Goal: Transaction & Acquisition: Purchase product/service

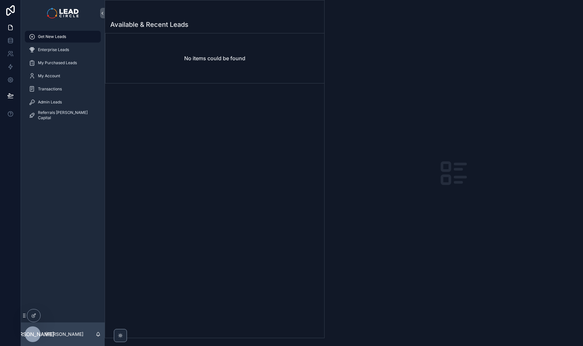
click at [77, 95] on div "Transactions" at bounding box center [63, 88] width 84 height 13
click at [77, 99] on div "Admin Leads" at bounding box center [63, 102] width 68 height 10
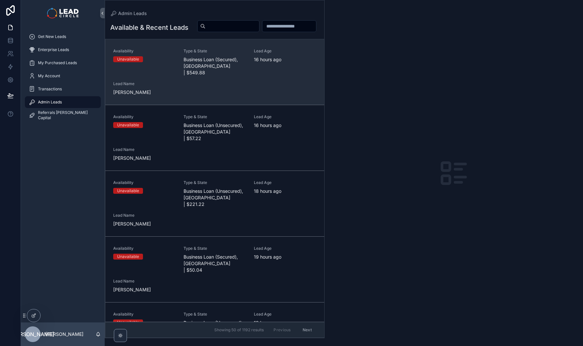
click at [198, 76] on span "Business Loan (Secured), [GEOGRAPHIC_DATA] | $549.88" at bounding box center [214, 66] width 62 height 20
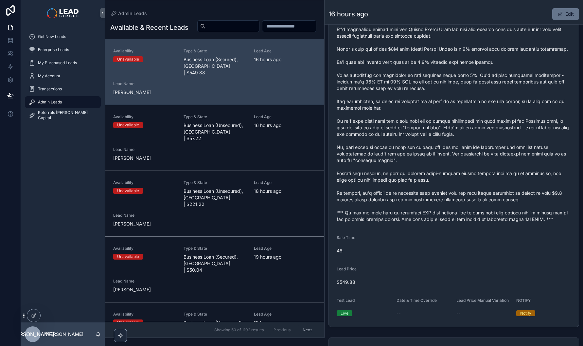
scroll to position [365, 0]
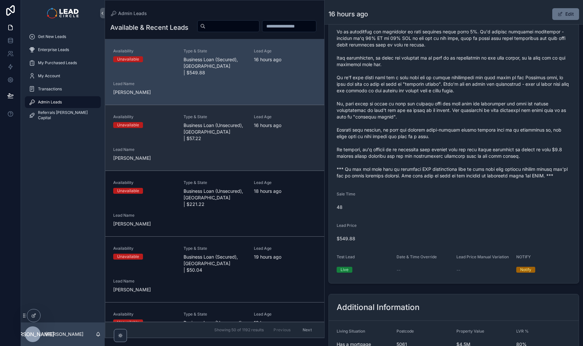
click at [223, 139] on span "Business Loan (Unsecured), [GEOGRAPHIC_DATA] | $57.22" at bounding box center [214, 132] width 62 height 20
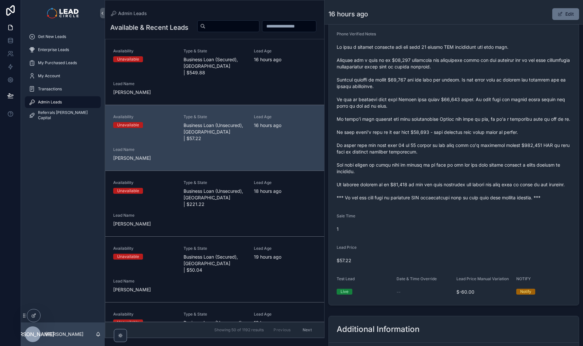
scroll to position [324, 0]
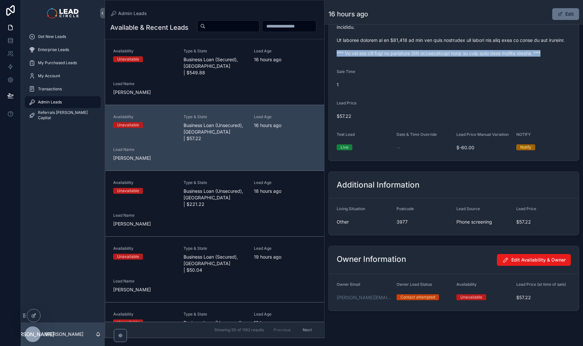
drag, startPoint x: 336, startPoint y: 66, endPoint x: 545, endPoint y: 68, distance: 208.9
copy span "*** If you buy this lead an automatic SMS introduction will be sent with your c…"
click at [259, 28] on input "scrollable content" at bounding box center [232, 26] width 54 height 9
paste input "**********"
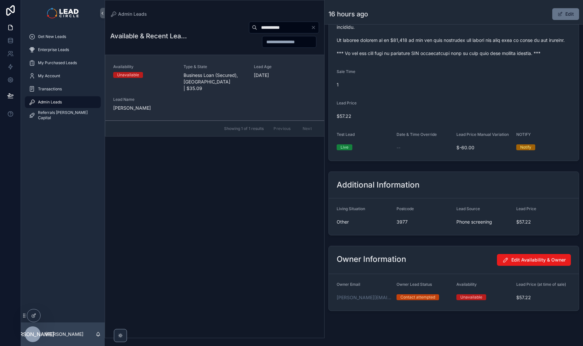
click at [214, 81] on span "Business Loan (Secured), [GEOGRAPHIC_DATA] | $35.09" at bounding box center [214, 82] width 62 height 20
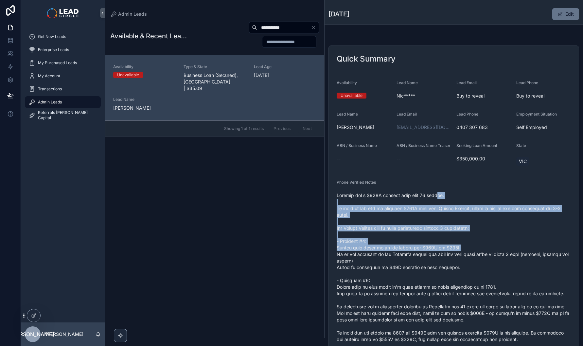
drag, startPoint x: 438, startPoint y: 196, endPoint x: 461, endPoint y: 248, distance: 56.9
click at [461, 248] on span "scrollable content" at bounding box center [453, 293] width 234 height 203
click at [462, 249] on span "scrollable content" at bounding box center [453, 293] width 234 height 203
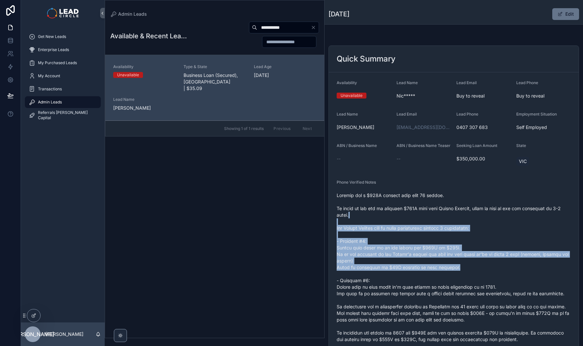
drag, startPoint x: 485, startPoint y: 267, endPoint x: 427, endPoint y: 195, distance: 92.3
click at [427, 195] on span "scrollable content" at bounding box center [453, 293] width 234 height 203
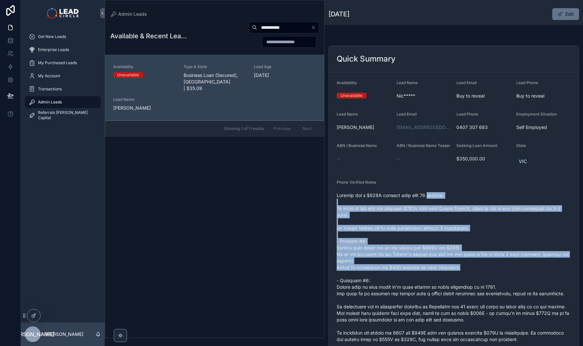
click at [427, 195] on span "scrollable content" at bounding box center [453, 293] width 234 height 203
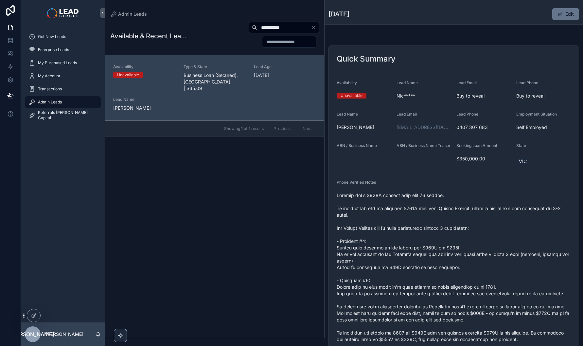
drag, startPoint x: 430, startPoint y: 197, endPoint x: 492, endPoint y: 282, distance: 104.8
click at [491, 281] on span "scrollable content" at bounding box center [453, 293] width 234 height 203
click at [492, 282] on span "scrollable content" at bounding box center [453, 293] width 234 height 203
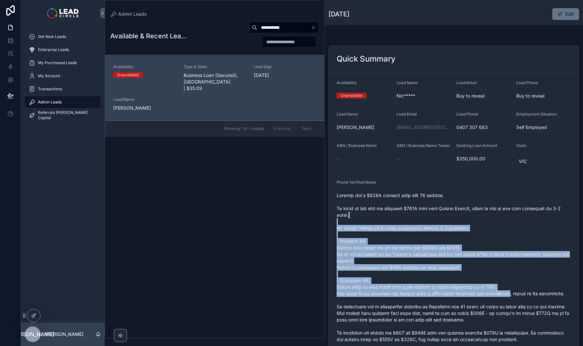
drag, startPoint x: 505, startPoint y: 288, endPoint x: 450, endPoint y: 197, distance: 106.2
click at [451, 198] on span "scrollable content" at bounding box center [453, 293] width 234 height 203
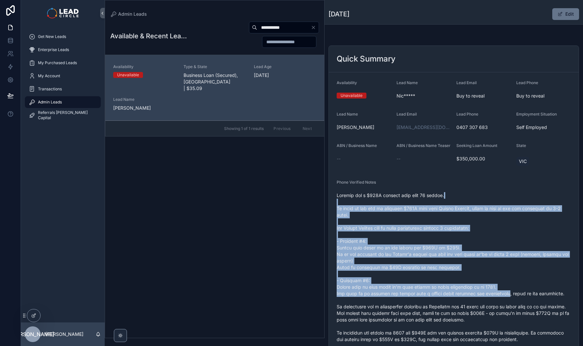
click at [450, 197] on span "scrollable content" at bounding box center [453, 293] width 234 height 203
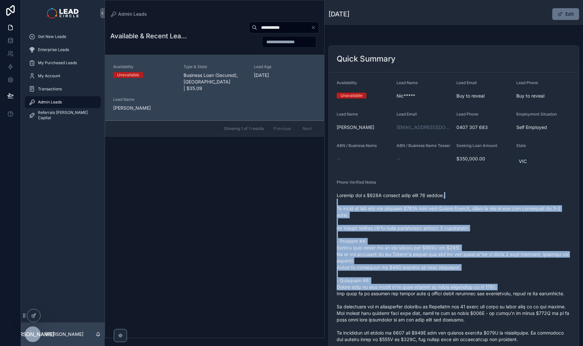
drag, startPoint x: 469, startPoint y: 231, endPoint x: 501, endPoint y: 285, distance: 62.8
click at [501, 285] on span "scrollable content" at bounding box center [453, 293] width 234 height 203
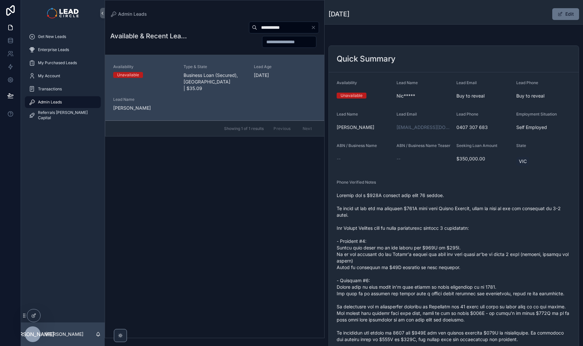
click at [501, 285] on span "scrollable content" at bounding box center [453, 293] width 234 height 203
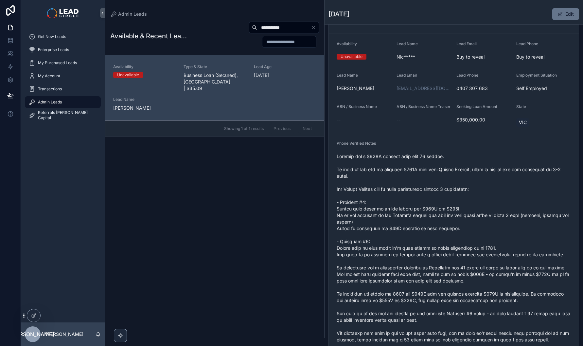
scroll to position [42, 0]
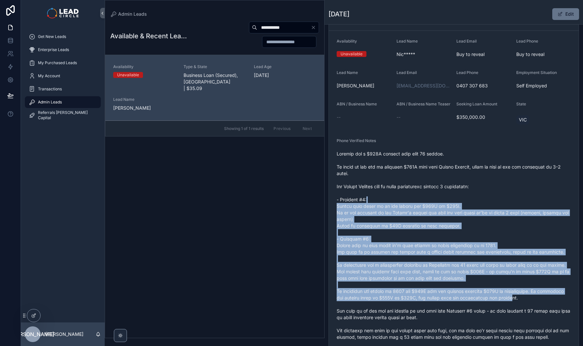
drag, startPoint x: 475, startPoint y: 216, endPoint x: 459, endPoint y: 199, distance: 23.6
click at [459, 199] on span "scrollable content" at bounding box center [453, 251] width 234 height 203
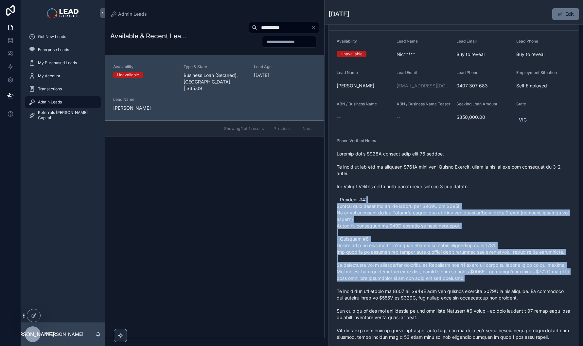
drag, startPoint x: 459, startPoint y: 196, endPoint x: 509, endPoint y: 283, distance: 100.3
click at [508, 283] on span "scrollable content" at bounding box center [453, 251] width 234 height 203
drag, startPoint x: 509, startPoint y: 283, endPoint x: 533, endPoint y: 303, distance: 31.4
click at [510, 283] on span "scrollable content" at bounding box center [453, 251] width 234 height 203
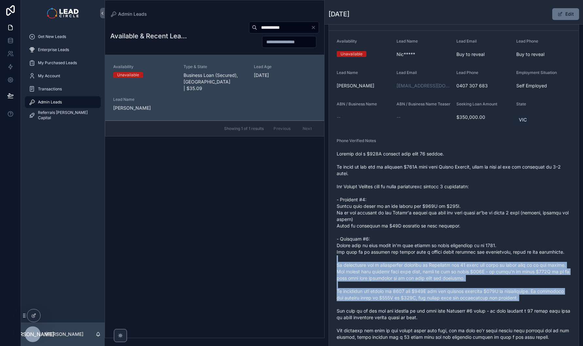
drag, startPoint x: 533, startPoint y: 303, endPoint x: 478, endPoint y: 245, distance: 79.3
click at [479, 246] on span "scrollable content" at bounding box center [453, 251] width 234 height 203
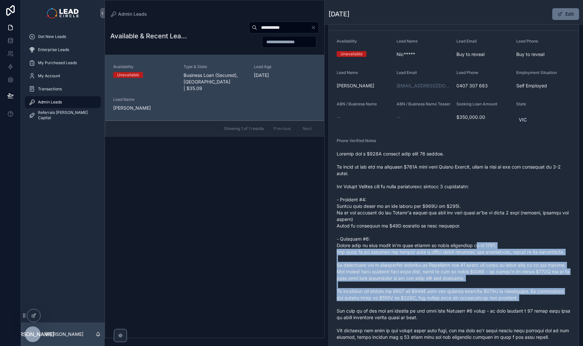
click at [478, 245] on span "scrollable content" at bounding box center [453, 251] width 234 height 203
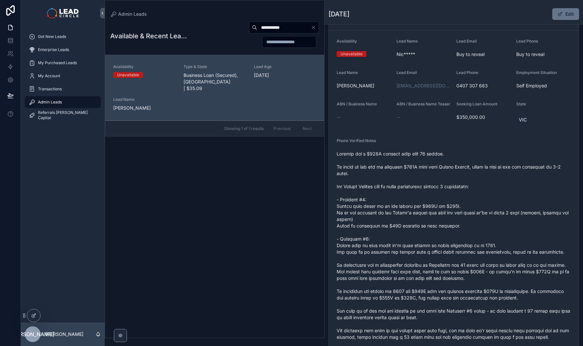
click at [283, 25] on input "**********" at bounding box center [284, 27] width 54 height 9
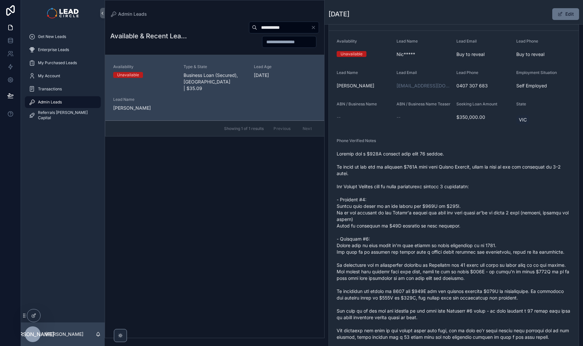
click at [283, 25] on input "**********" at bounding box center [284, 27] width 54 height 9
paste input "****"
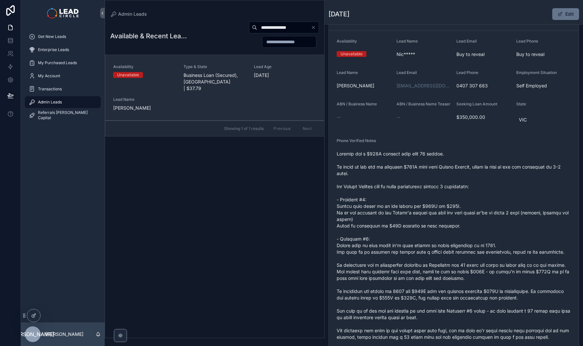
click at [230, 78] on span "Business Loan (Secured), [GEOGRAPHIC_DATA] | $37.79" at bounding box center [214, 82] width 62 height 20
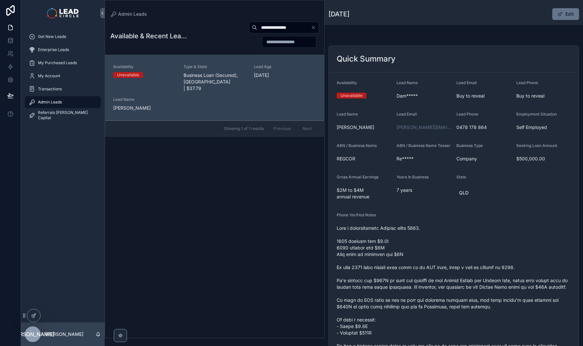
scroll to position [60, 0]
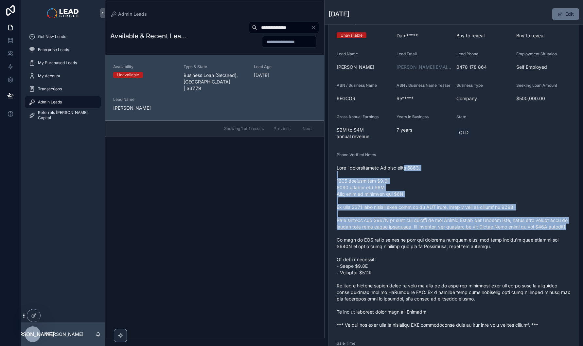
drag, startPoint x: 417, startPoint y: 182, endPoint x: 454, endPoint y: 260, distance: 86.0
click at [453, 259] on span "scrollable content" at bounding box center [453, 245] width 234 height 163
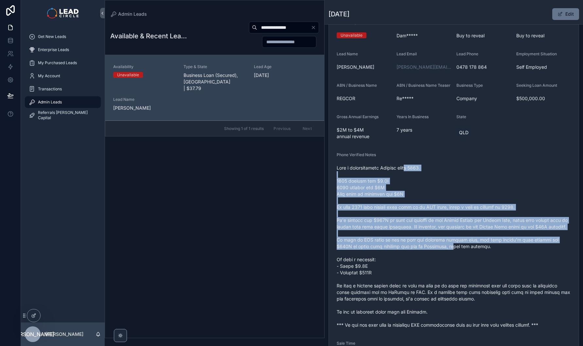
click at [454, 260] on span "scrollable content" at bounding box center [453, 245] width 234 height 163
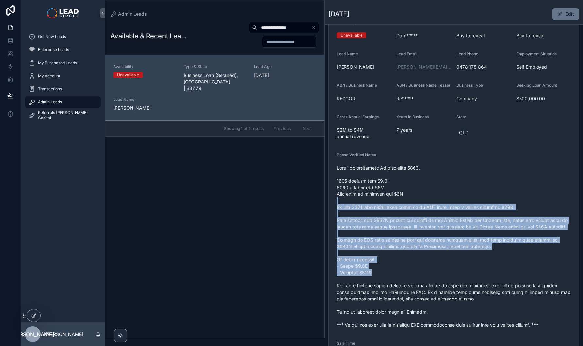
click at [430, 200] on span "scrollable content" at bounding box center [453, 245] width 234 height 163
click at [430, 199] on span "scrollable content" at bounding box center [453, 245] width 234 height 163
drag, startPoint x: 435, startPoint y: 207, endPoint x: 459, endPoint y: 269, distance: 67.0
click at [459, 269] on span "scrollable content" at bounding box center [453, 245] width 234 height 163
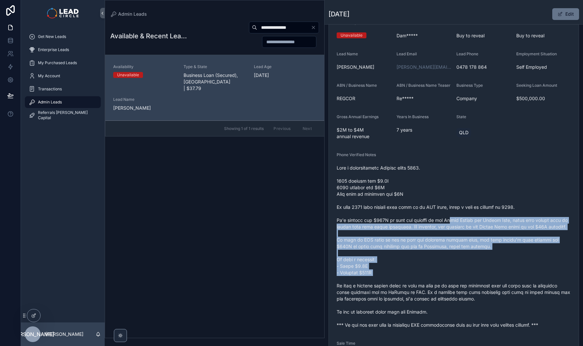
drag, startPoint x: 478, startPoint y: 289, endPoint x: 450, endPoint y: 225, distance: 70.0
click at [450, 225] on span "scrollable content" at bounding box center [453, 245] width 234 height 163
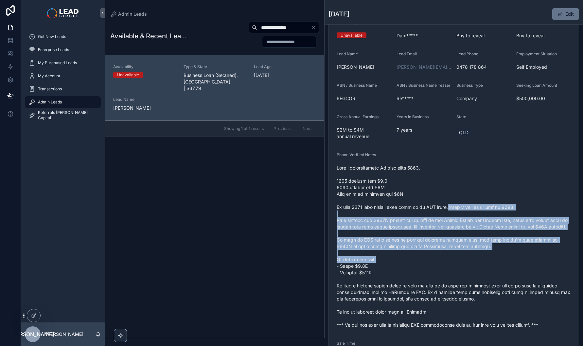
drag, startPoint x: 449, startPoint y: 210, endPoint x: 462, endPoint y: 272, distance: 62.8
click at [462, 272] on span "scrollable content" at bounding box center [453, 245] width 234 height 163
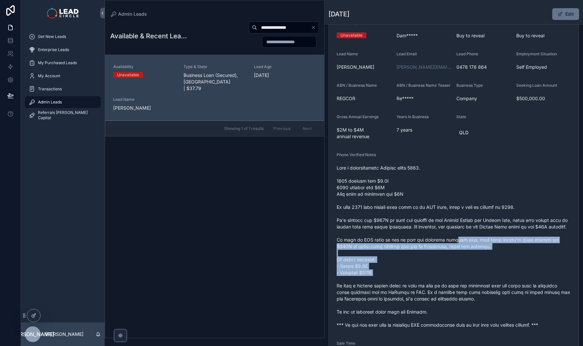
drag, startPoint x: 459, startPoint y: 250, endPoint x: 451, endPoint y: 235, distance: 16.4
click at [451, 236] on span "scrollable content" at bounding box center [453, 245] width 234 height 163
click at [451, 235] on span "scrollable content" at bounding box center [453, 245] width 234 height 163
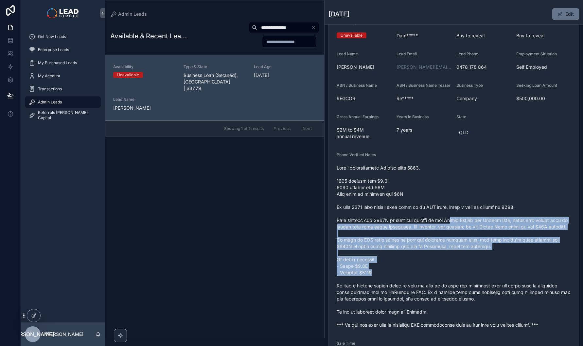
drag, startPoint x: 451, startPoint y: 224, endPoint x: 463, endPoint y: 282, distance: 59.7
click at [463, 282] on span "scrollable content" at bounding box center [453, 245] width 234 height 163
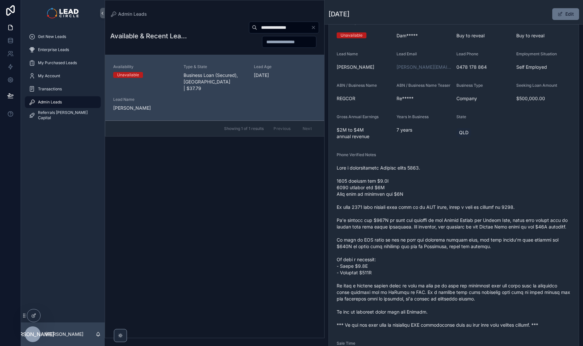
click at [259, 28] on input "**********" at bounding box center [284, 27] width 54 height 9
paste input "scrollable content"
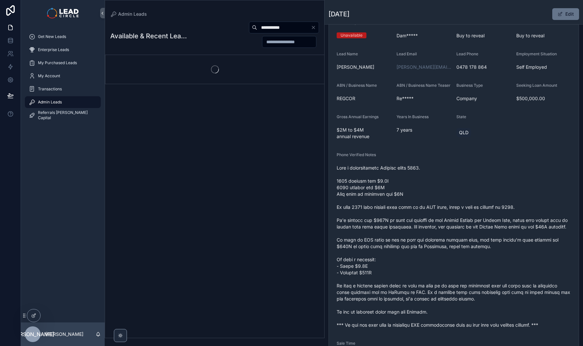
click at [224, 26] on div "**********" at bounding box center [253, 34] width 132 height 27
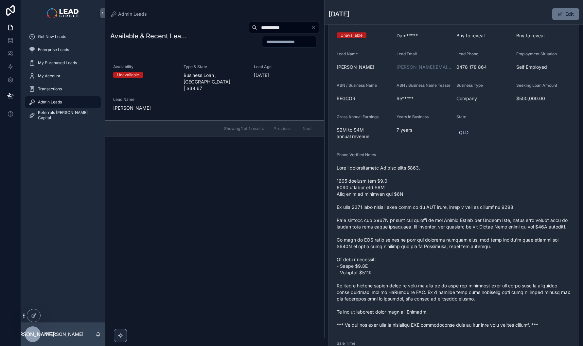
click at [222, 76] on span "Business Loan , [GEOGRAPHIC_DATA] | $38.67" at bounding box center [214, 82] width 62 height 20
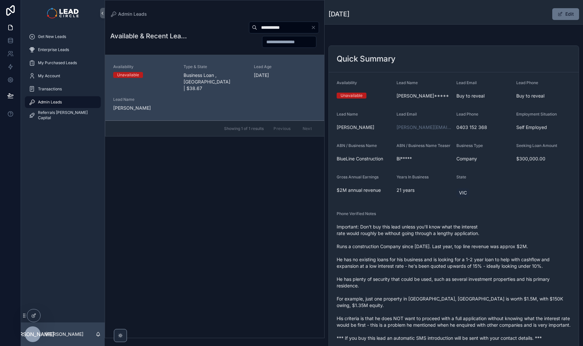
scroll to position [54, 0]
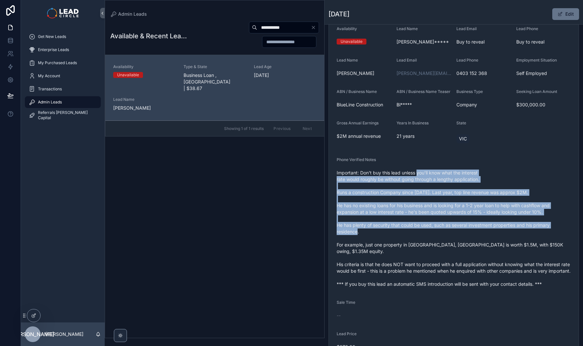
drag, startPoint x: 428, startPoint y: 223, endPoint x: 438, endPoint y: 257, distance: 35.2
click at [438, 257] on span "Important: Don't buy this lead unless you'll know what the interest rate would …" at bounding box center [453, 228] width 234 height 118
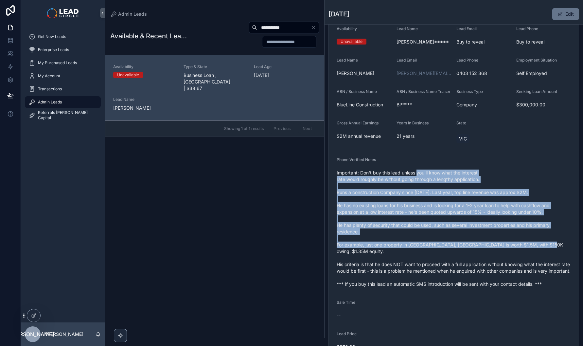
click at [438, 257] on span "Important: Don't buy this lead unless you'll know what the interest rate would …" at bounding box center [453, 228] width 234 height 118
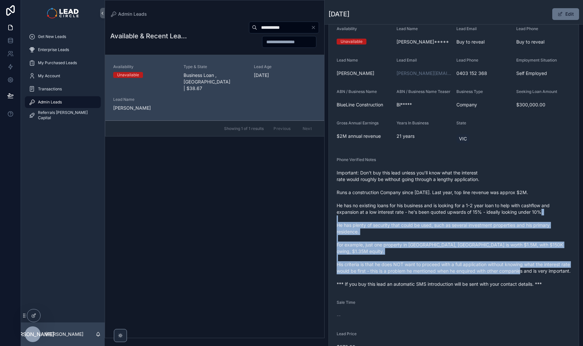
drag, startPoint x: 459, startPoint y: 275, endPoint x: 436, endPoint y: 212, distance: 66.5
click at [436, 213] on span "Important: Don't buy this lead unless you'll know what the interest rate would …" at bounding box center [453, 228] width 234 height 118
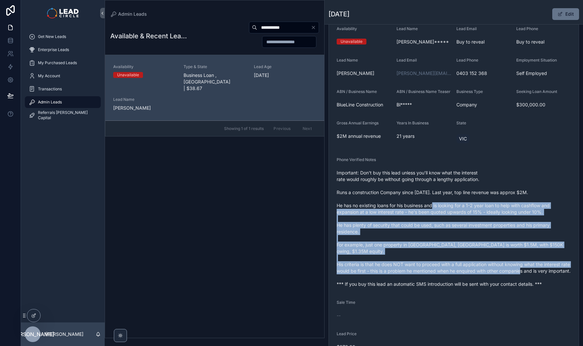
click at [436, 212] on span "Important: Don't buy this lead unless you'll know what the interest rate would …" at bounding box center [453, 228] width 234 height 118
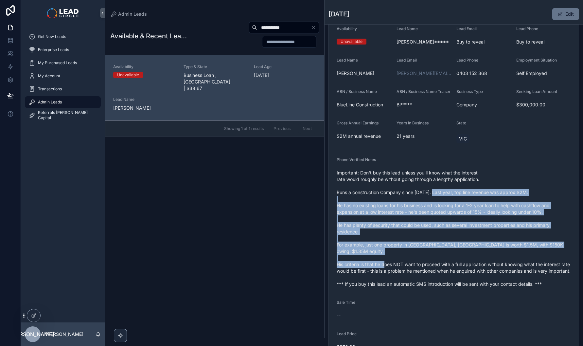
drag, startPoint x: 436, startPoint y: 200, endPoint x: 445, endPoint y: 263, distance: 62.8
click at [445, 263] on span "Important: Don't buy this lead unless you'll know what the interest rate would …" at bounding box center [453, 228] width 234 height 118
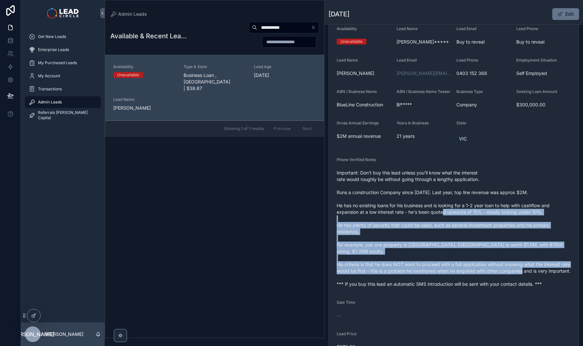
drag, startPoint x: 449, startPoint y: 221, endPoint x: 448, endPoint y: 213, distance: 7.6
click at [448, 214] on span "Important: Don't buy this lead unless you'll know what the interest rate would …" at bounding box center [453, 228] width 234 height 118
click at [448, 213] on span "Important: Don't buy this lead unless you'll know what the interest rate would …" at bounding box center [453, 228] width 234 height 118
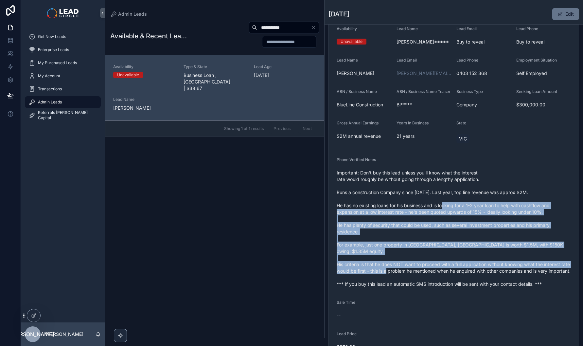
drag, startPoint x: 448, startPoint y: 209, endPoint x: 457, endPoint y: 270, distance: 61.1
click at [457, 270] on span "Important: Don't buy this lead unless you'll know what the interest rate would …" at bounding box center [453, 228] width 234 height 118
drag, startPoint x: 461, startPoint y: 277, endPoint x: 441, endPoint y: 209, distance: 70.9
click at [441, 209] on span "Important: Don't buy this lead unless you'll know what the interest rate would …" at bounding box center [453, 228] width 234 height 118
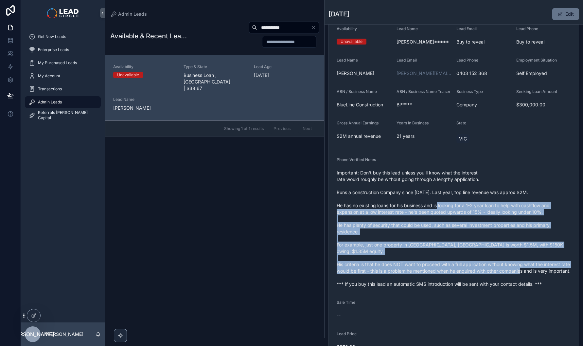
click at [441, 209] on span "Important: Don't buy this lead unless you'll know what the interest rate would …" at bounding box center [453, 228] width 234 height 118
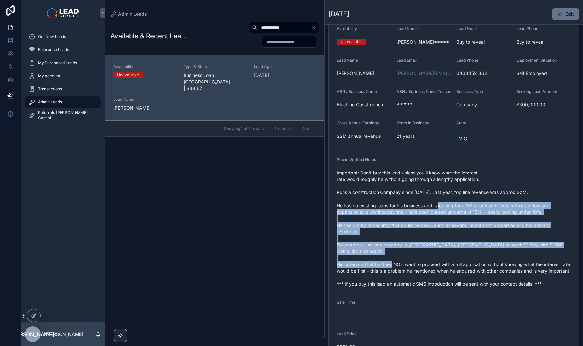
drag, startPoint x: 443, startPoint y: 207, endPoint x: 451, endPoint y: 264, distance: 57.5
click at [451, 264] on span "Important: Don't buy this lead unless you'll know what the interest rate would …" at bounding box center [453, 228] width 234 height 118
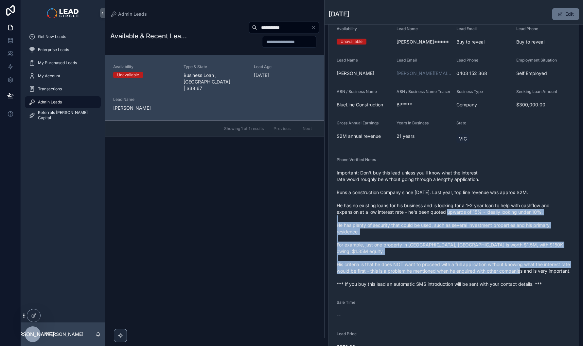
drag, startPoint x: 460, startPoint y: 277, endPoint x: 452, endPoint y: 217, distance: 60.4
click at [452, 217] on span "Important: Don't buy this lead unless you'll know what the interest rate would …" at bounding box center [453, 228] width 234 height 118
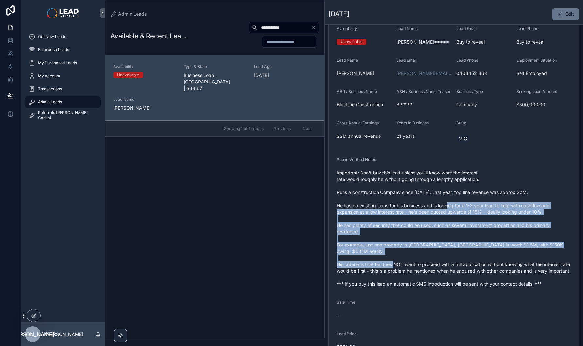
drag, startPoint x: 452, startPoint y: 213, endPoint x: 453, endPoint y: 264, distance: 51.0
click at [453, 264] on span "Important: Don't buy this lead unless you'll know what the interest rate would …" at bounding box center [453, 228] width 234 height 118
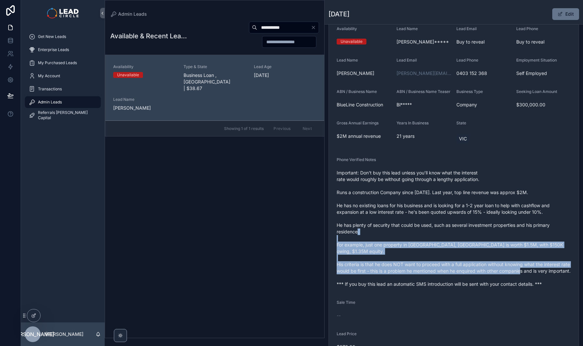
drag, startPoint x: 458, startPoint y: 276, endPoint x: 449, endPoint y: 223, distance: 53.2
click at [449, 226] on span "Important: Don't buy this lead unless you'll know what the interest rate would …" at bounding box center [453, 228] width 234 height 118
click at [449, 223] on span "Important: Don't buy this lead unless you'll know what the interest rate would …" at bounding box center [453, 228] width 234 height 118
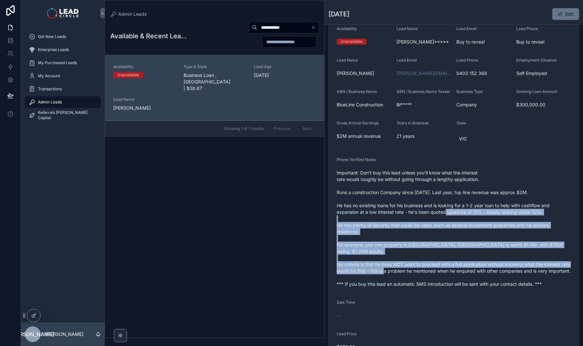
drag, startPoint x: 449, startPoint y: 216, endPoint x: 453, endPoint y: 269, distance: 53.5
click at [453, 269] on span "Important: Don't buy this lead unless you'll know what the interest rate would …" at bounding box center [453, 228] width 234 height 118
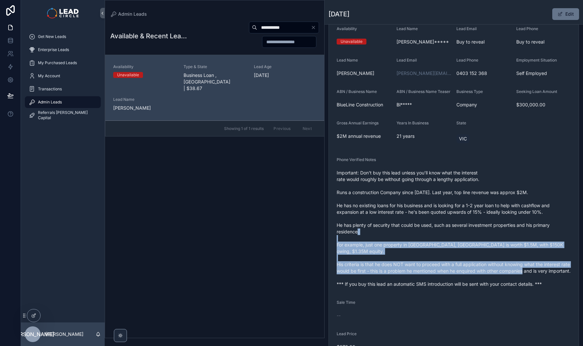
drag, startPoint x: 453, startPoint y: 249, endPoint x: 445, endPoint y: 223, distance: 27.6
click at [445, 225] on span "Important: Don't buy this lead unless you'll know what the interest rate would …" at bounding box center [453, 228] width 234 height 118
click at [445, 223] on span "Important: Don't buy this lead unless you'll know what the interest rate would …" at bounding box center [453, 228] width 234 height 118
drag, startPoint x: 445, startPoint y: 223, endPoint x: 455, endPoint y: 275, distance: 53.2
click at [455, 275] on span "Important: Don't buy this lead unless you'll know what the interest rate would …" at bounding box center [453, 228] width 234 height 118
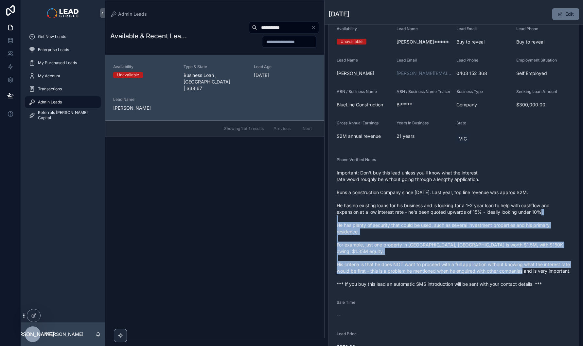
click at [455, 275] on span "Important: Don't buy this lead unless you'll know what the interest rate would …" at bounding box center [453, 228] width 234 height 118
drag, startPoint x: 462, startPoint y: 283, endPoint x: 450, endPoint y: 227, distance: 57.8
click at [450, 228] on span "Important: Don't buy this lead unless you'll know what the interest rate would …" at bounding box center [453, 228] width 234 height 118
click at [450, 227] on span "Important: Don't buy this lead unless you'll know what the interest rate would …" at bounding box center [453, 228] width 234 height 118
drag, startPoint x: 450, startPoint y: 227, endPoint x: 457, endPoint y: 276, distance: 49.2
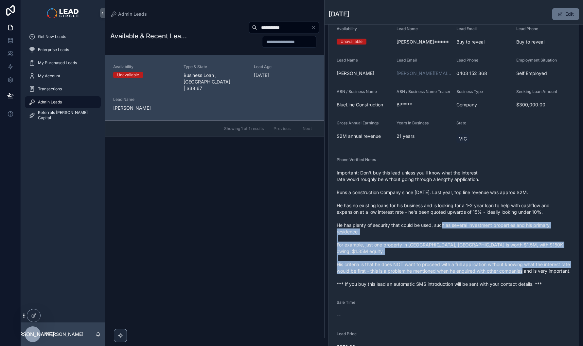
click at [457, 275] on span "Important: Don't buy this lead unless you'll know what the interest rate would …" at bounding box center [453, 228] width 234 height 118
click at [457, 276] on span "Important: Don't buy this lead unless you'll know what the interest rate would …" at bounding box center [453, 228] width 234 height 118
drag
click at [449, 232] on span "Important: Don't buy this lead unless you'll know what the interest rate would …" at bounding box center [453, 228] width 234 height 118
click at [449, 231] on span "Important: Don't buy this lead unless you'll know what the interest rate would …" at bounding box center [453, 228] width 234 height 118
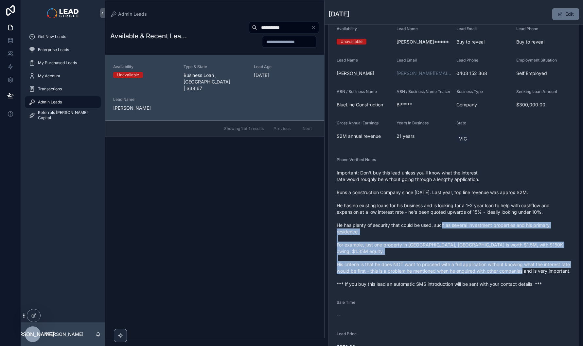
click at [456, 278] on span "Important: Don't buy this lead unless you'll know what the interest rate would …" at bounding box center [453, 228] width 234 height 118
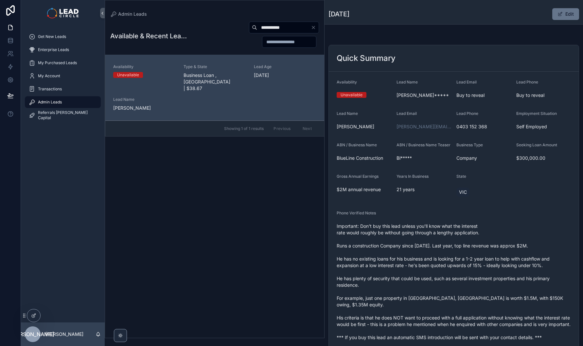
scroll to position [0, 0]
click at [278, 22] on div "**********" at bounding box center [284, 28] width 70 height 12
click at [280, 28] on input "**********" at bounding box center [284, 27] width 54 height 9
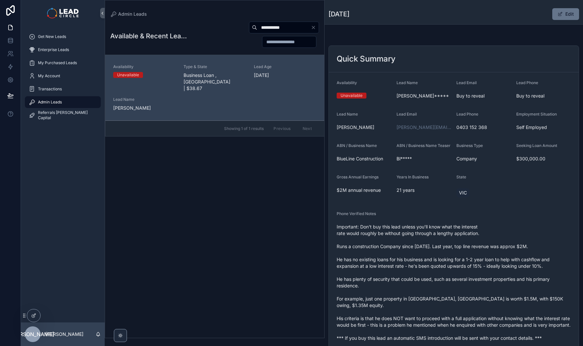
click at [280, 28] on input "**********" at bounding box center [284, 27] width 54 height 9
paste input "****"
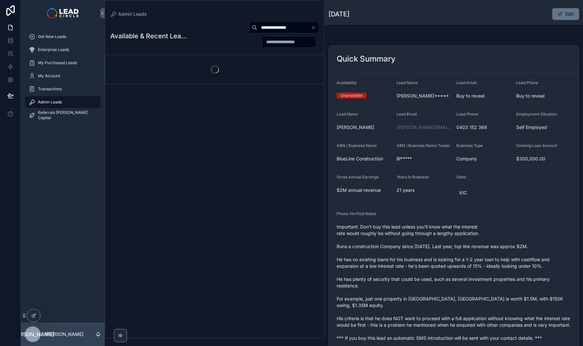
click at [225, 41] on div "**********" at bounding box center [253, 34] width 132 height 27
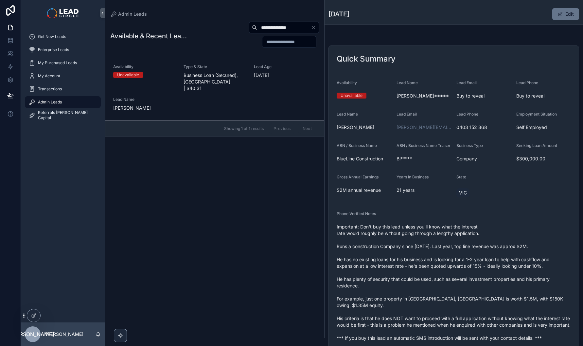
click at [229, 72] on span "Business Loan (Secured), [GEOGRAPHIC_DATA] | $40.31" at bounding box center [214, 82] width 62 height 20
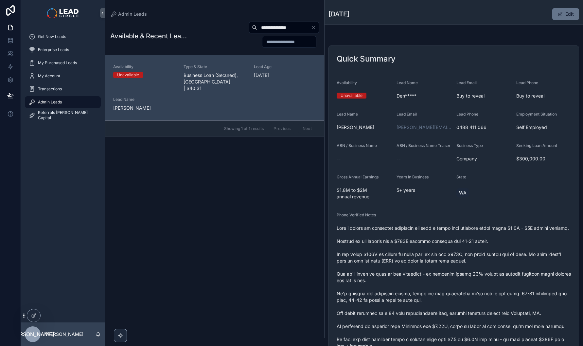
scroll to position [58, 0]
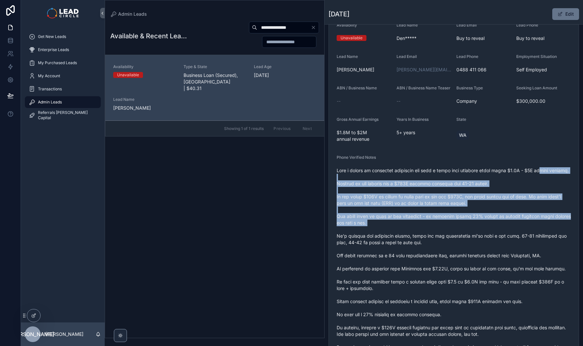
click at [448, 252] on span "scrollable content" at bounding box center [453, 278] width 234 height 222
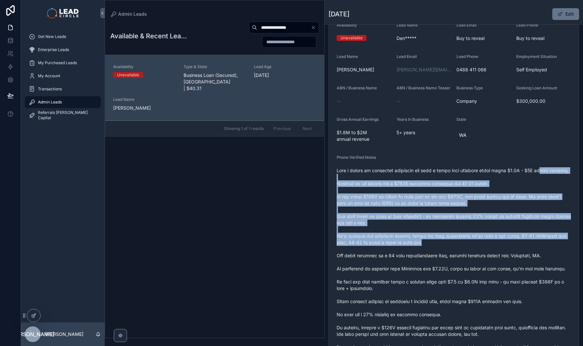
click at [448, 253] on span "scrollable content" at bounding box center [453, 278] width 234 height 222
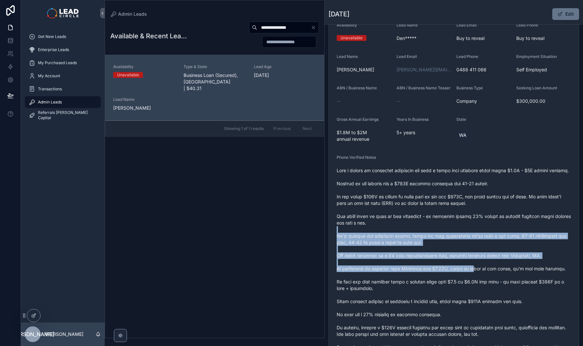
click at [445, 217] on span "scrollable content" at bounding box center [453, 278] width 234 height 222
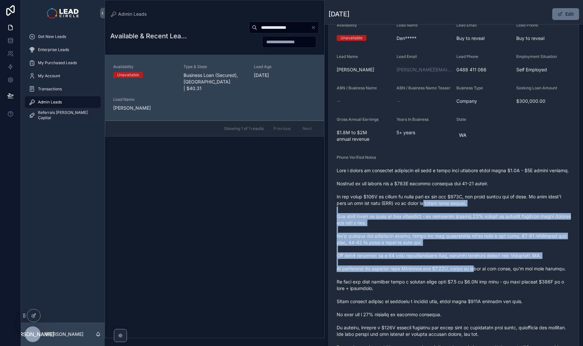
click at [444, 215] on span "scrollable content" at bounding box center [453, 278] width 234 height 222
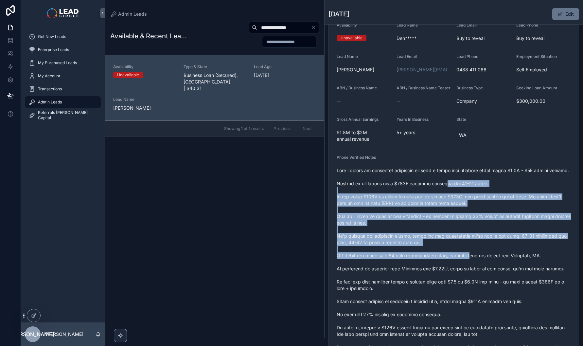
click at [463, 268] on span "scrollable content" at bounding box center [453, 278] width 234 height 222
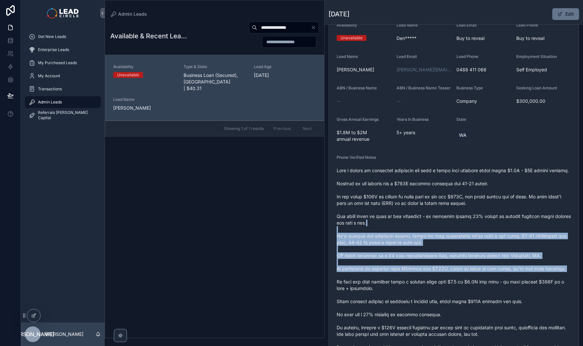
click at [447, 222] on span "scrollable content" at bounding box center [453, 278] width 234 height 222
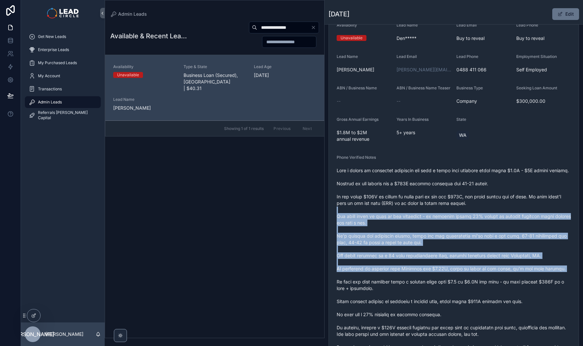
click at [446, 220] on span "scrollable content" at bounding box center [453, 278] width 234 height 222
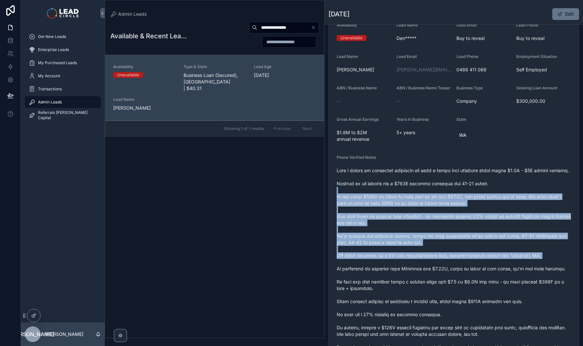
click at [459, 273] on span "scrollable content" at bounding box center [453, 278] width 234 height 222
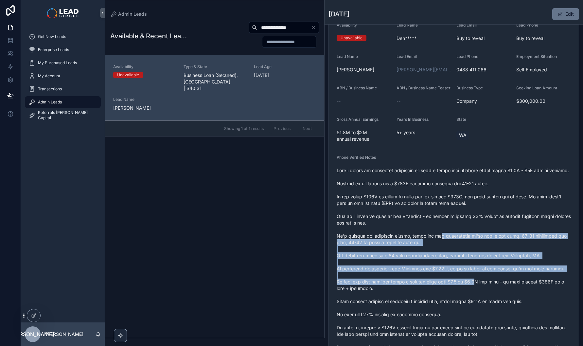
click at [439, 248] on span "scrollable content" at bounding box center [453, 278] width 234 height 222
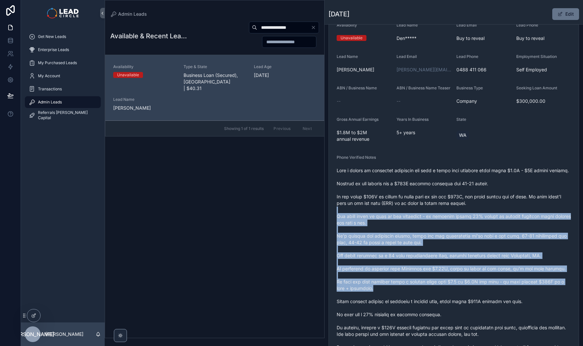
click at [476, 299] on span "scrollable content" at bounding box center [453, 278] width 234 height 222
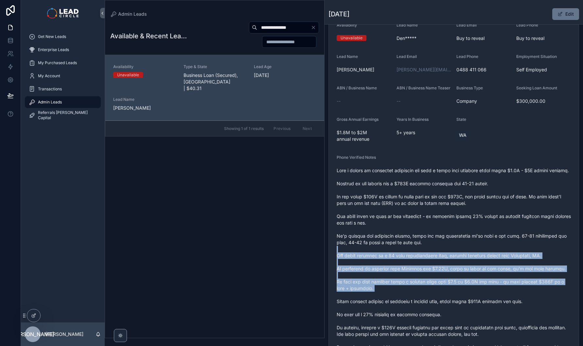
click at [420, 247] on span "scrollable content" at bounding box center [453, 278] width 234 height 222
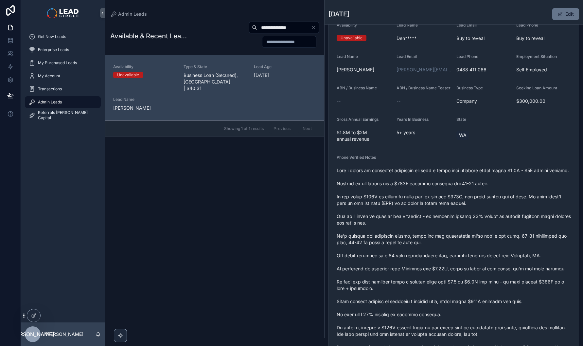
click at [419, 246] on span "scrollable content" at bounding box center [453, 278] width 234 height 222
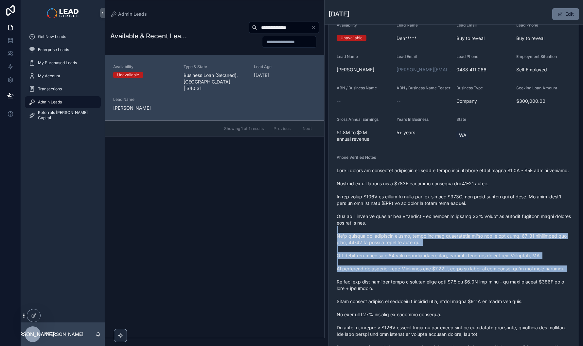
click at [489, 300] on span "scrollable content" at bounding box center [453, 278] width 234 height 222
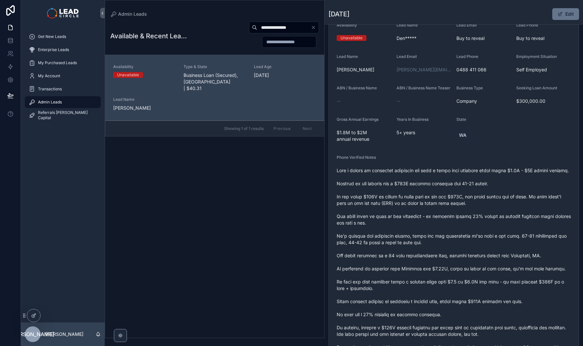
click at [501, 304] on span "scrollable content" at bounding box center [453, 278] width 234 height 222
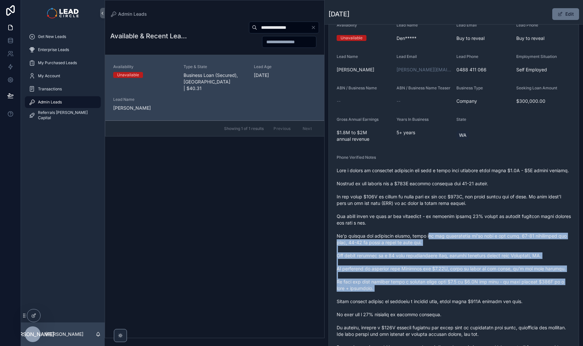
click at [411, 244] on span "scrollable content" at bounding box center [453, 278] width 234 height 222
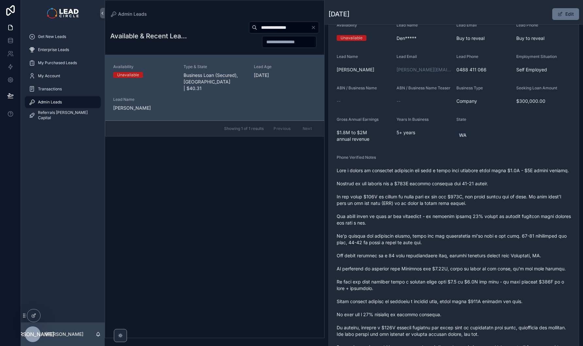
click at [407, 243] on span "scrollable content" at bounding box center [453, 278] width 234 height 222
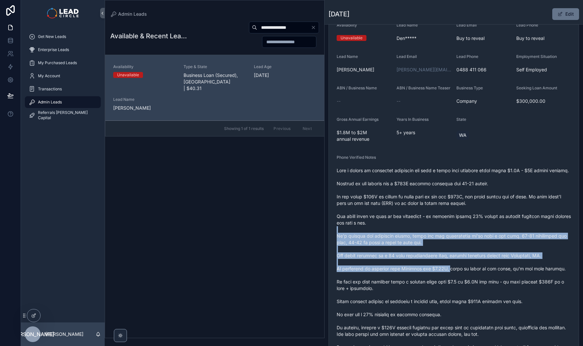
click at [472, 293] on span "scrollable content" at bounding box center [453, 278] width 234 height 222
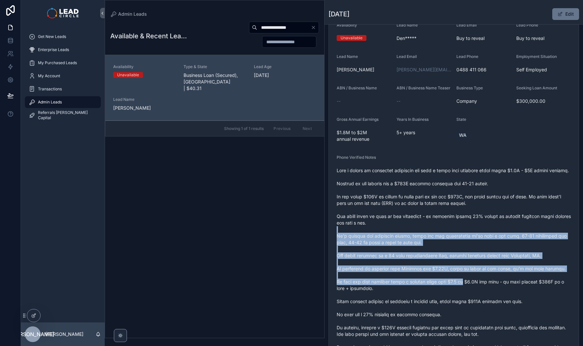
click at [475, 294] on span "scrollable content" at bounding box center [453, 278] width 234 height 222
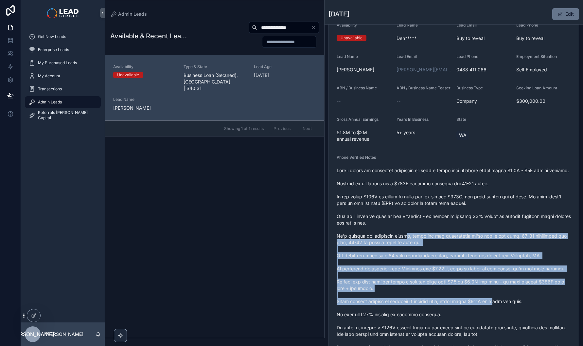
click at [402, 248] on span "scrollable content" at bounding box center [453, 278] width 234 height 222
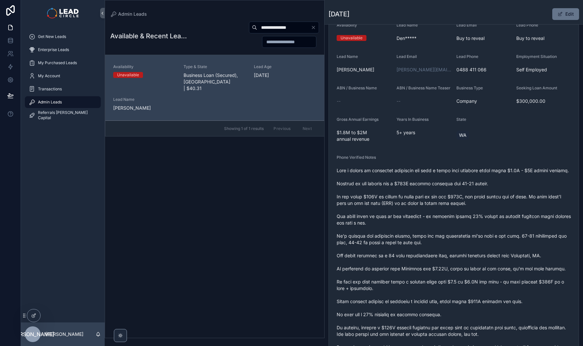
click at [400, 246] on span "scrollable content" at bounding box center [453, 278] width 234 height 222
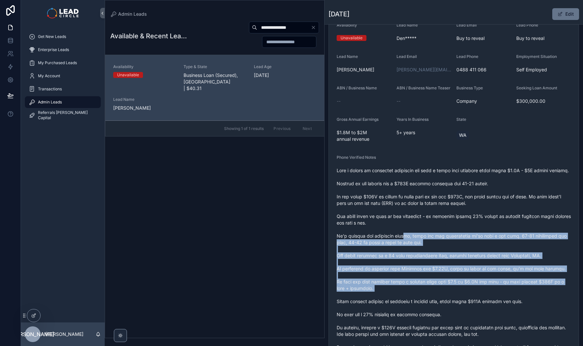
click at [491, 316] on span "scrollable content" at bounding box center [453, 278] width 234 height 222
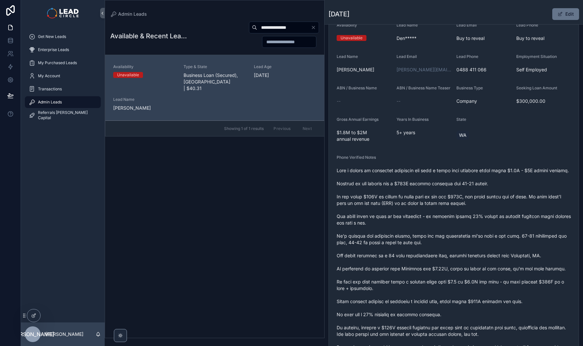
click at [494, 316] on span "scrollable content" at bounding box center [453, 278] width 234 height 222
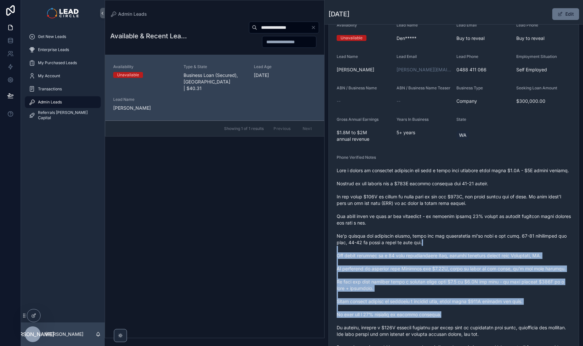
click at [423, 253] on span "scrollable content" at bounding box center [453, 278] width 234 height 222
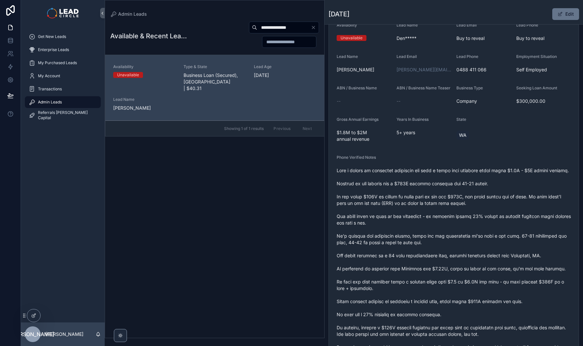
click at [420, 251] on span "scrollable content" at bounding box center [453, 278] width 234 height 222
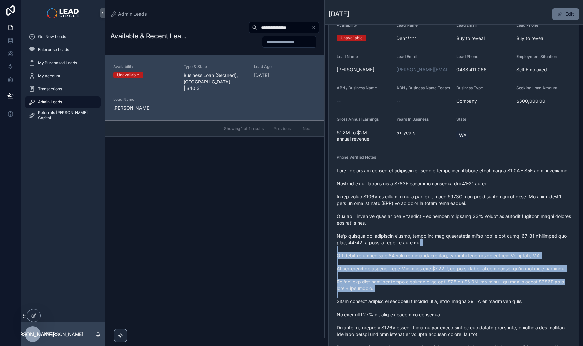
click at [481, 306] on span "scrollable content" at bounding box center [453, 278] width 234 height 222
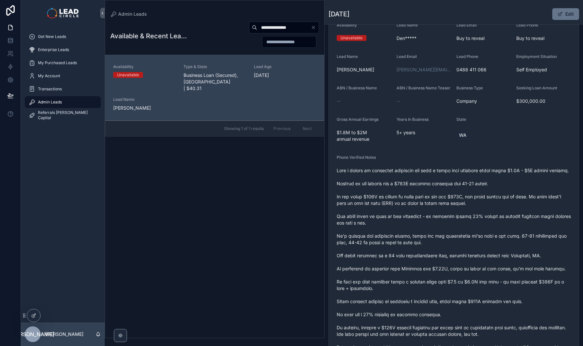
click at [489, 307] on span "scrollable content" at bounding box center [453, 278] width 234 height 222
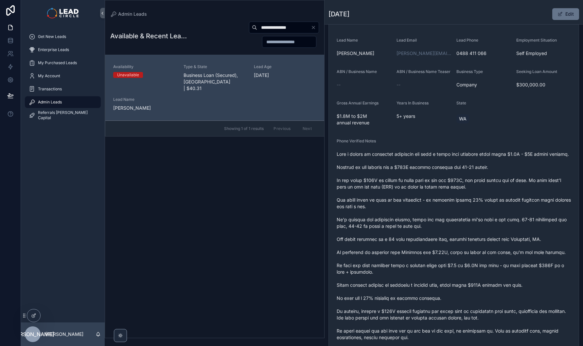
scroll to position [112, 0]
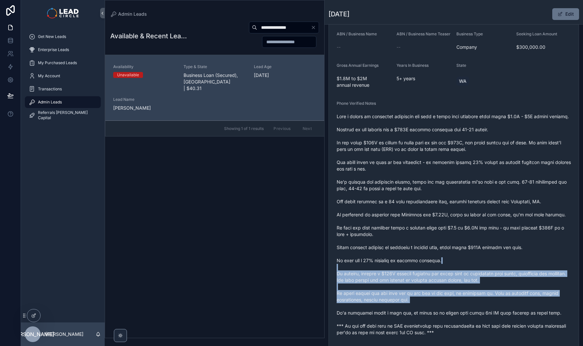
click at [449, 260] on span "scrollable content" at bounding box center [453, 224] width 234 height 222
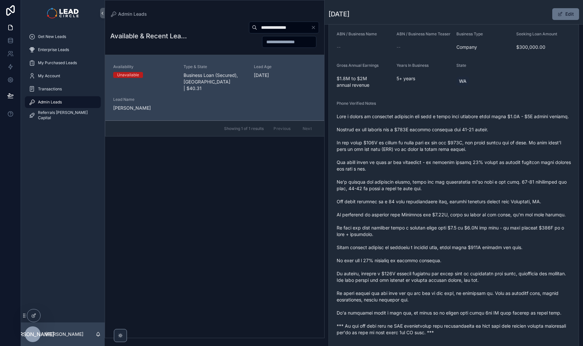
click at [447, 258] on span "scrollable content" at bounding box center [453, 224] width 234 height 222
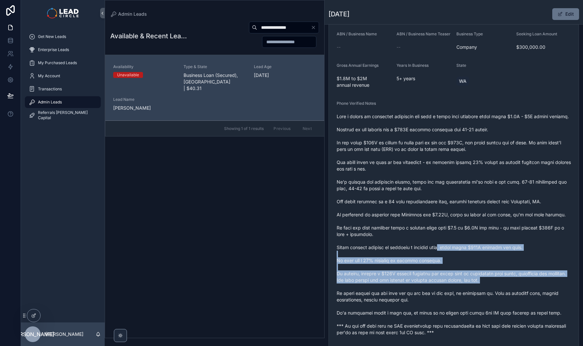
click at [488, 301] on span "scrollable content" at bounding box center [453, 224] width 234 height 222
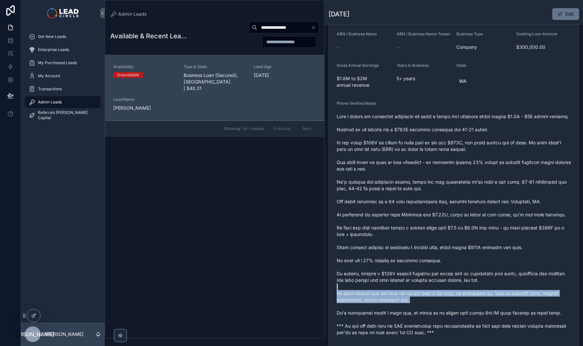
click at [434, 269] on span "scrollable content" at bounding box center [453, 224] width 234 height 222
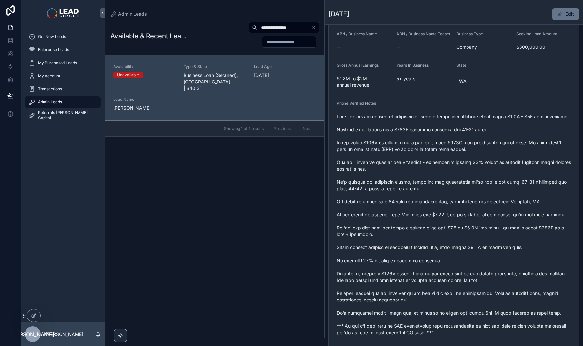
click at [430, 267] on span "scrollable content" at bounding box center [453, 224] width 234 height 222
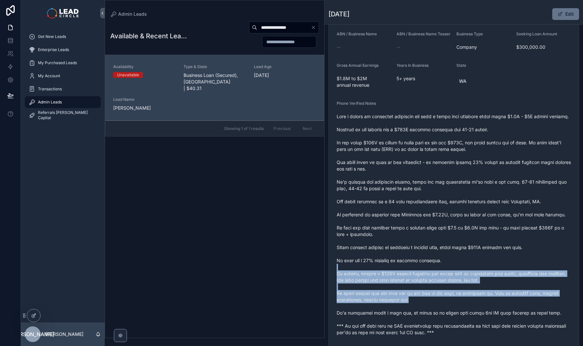
click at [473, 315] on span "scrollable content" at bounding box center [453, 224] width 234 height 222
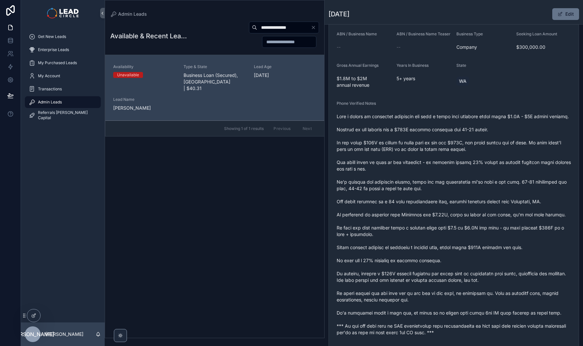
scroll to position [164, 0]
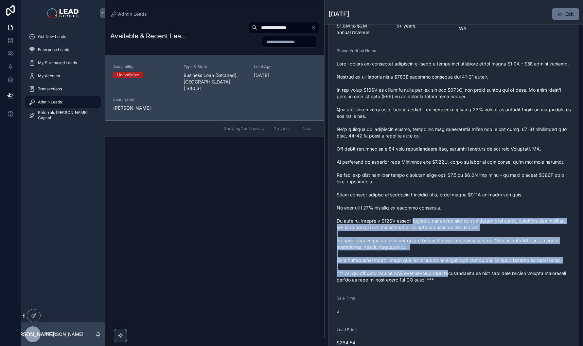
click at [398, 209] on span "scrollable content" at bounding box center [453, 171] width 234 height 222
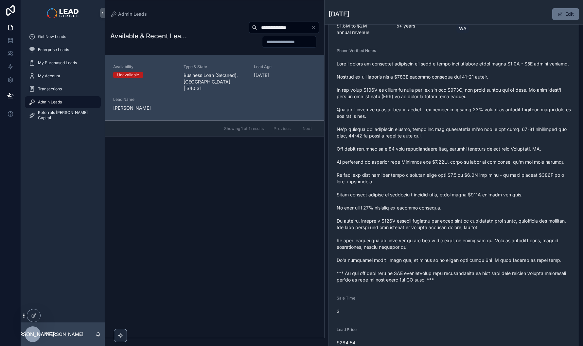
click at [395, 206] on span "scrollable content" at bounding box center [453, 171] width 234 height 222
click at [278, 31] on input "**********" at bounding box center [284, 27] width 54 height 9
paste input "scrollable content"
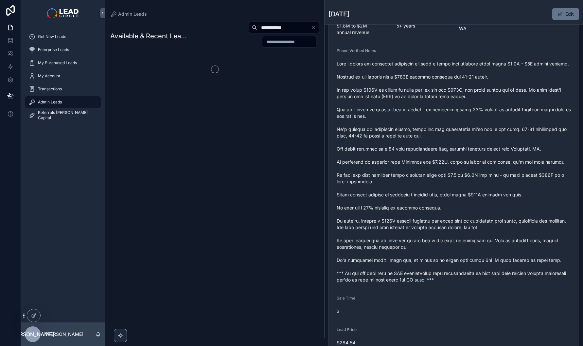
click at [214, 23] on div "**********" at bounding box center [253, 34] width 132 height 27
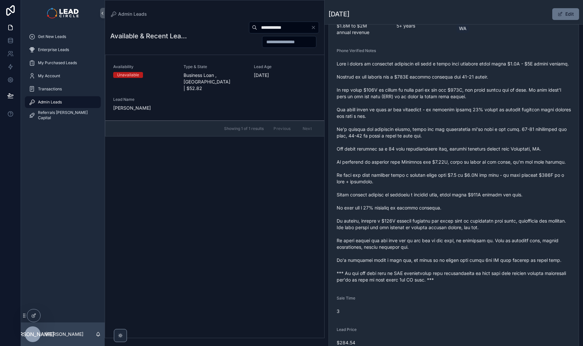
click at [232, 82] on span "Business Loan , [GEOGRAPHIC_DATA] | $52.82" at bounding box center [214, 82] width 62 height 20
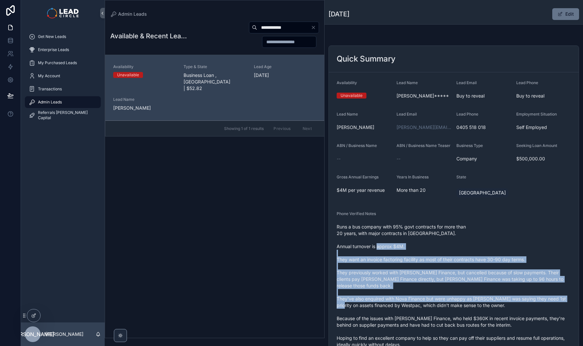
click at [432, 300] on span "Runs a bus company with 95% govt contracts for more than 20 years, with major c…" at bounding box center [453, 291] width 234 height 137
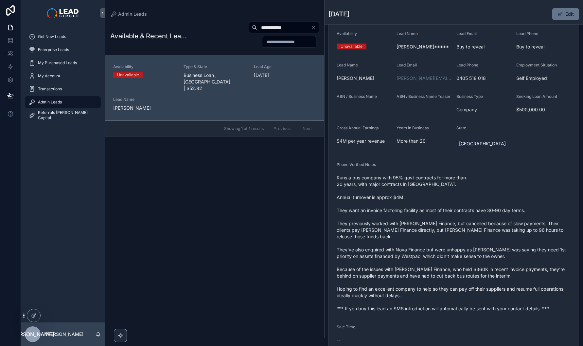
scroll to position [50, 0]
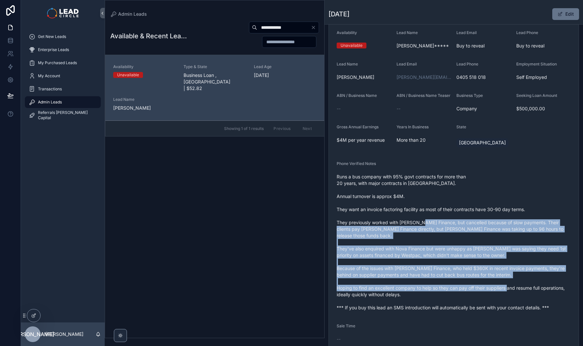
click at [465, 291] on span "Runs a bus company with 95% govt contracts for more than 20 years, with major c…" at bounding box center [453, 241] width 234 height 137
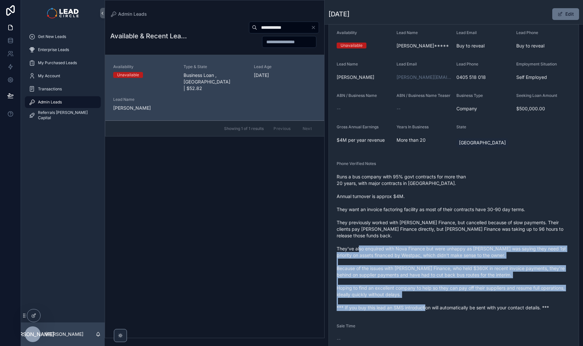
click at [439, 225] on form "Availability Unavailable Lead Name [PERSON_NAME]***** Lead Email Buy to reveal …" at bounding box center [454, 218] width 250 height 392
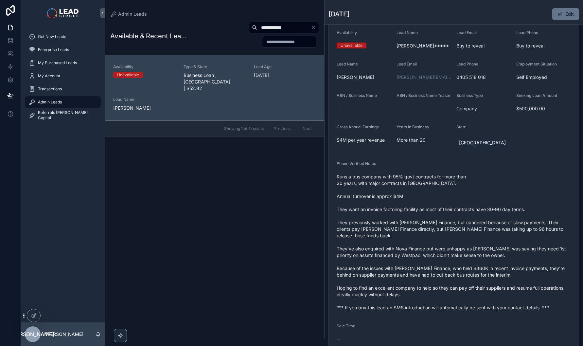
click at [439, 224] on span "Runs a bus company with 95% govt contracts for more than 20 years, with major c…" at bounding box center [453, 241] width 234 height 137
click at [273, 30] on input "**********" at bounding box center [284, 27] width 54 height 9
paste input "scrollable content"
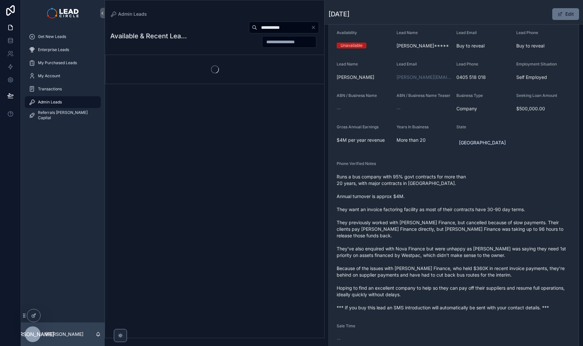
type input "**********"
click at [219, 38] on div "**********" at bounding box center [253, 34] width 132 height 27
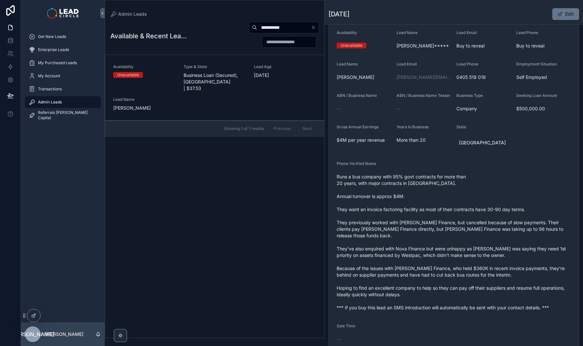
click at [222, 65] on span "Type & State" at bounding box center [214, 66] width 62 height 5
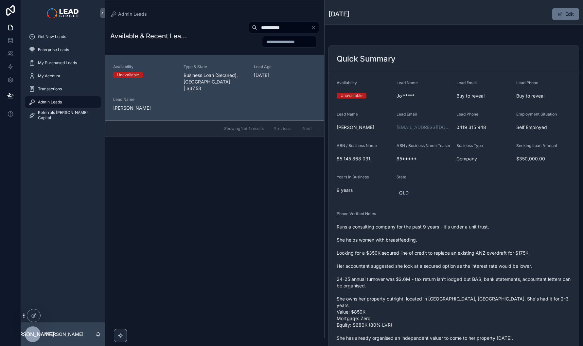
scroll to position [58, 0]
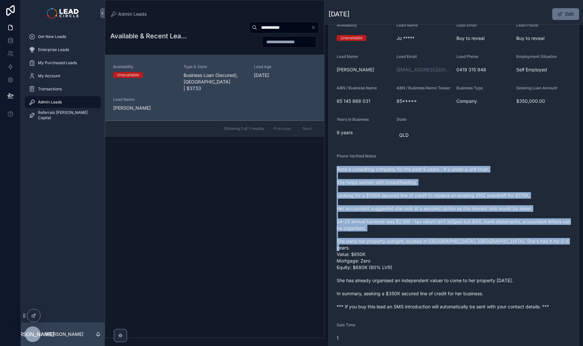
click at [467, 255] on div "Phone Verified Notes Runs a consulting company for the past 9 years - it's unde…" at bounding box center [453, 232] width 234 height 158
click at [467, 255] on span "Runs a consulting company for the past 9 years - it's under a unit trust. She h…" at bounding box center [453, 238] width 234 height 144
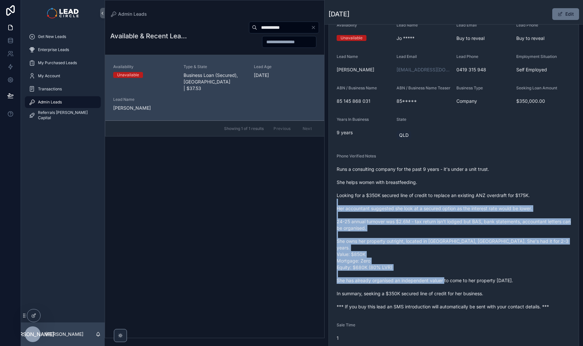
click at [447, 195] on span "Runs a consulting company for the past 9 years - it's under a unit trust. She h…" at bounding box center [453, 238] width 234 height 144
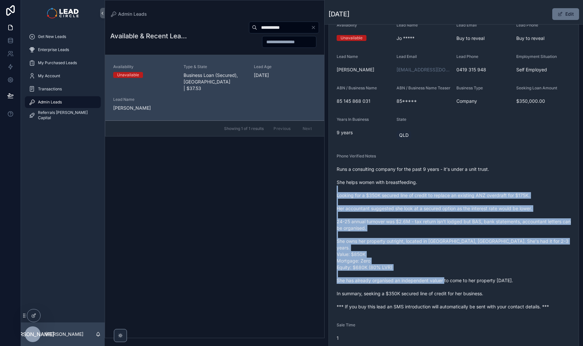
click at [446, 192] on span "Runs a consulting company for the past 9 years - it's under a unit trust. She h…" at bounding box center [453, 238] width 234 height 144
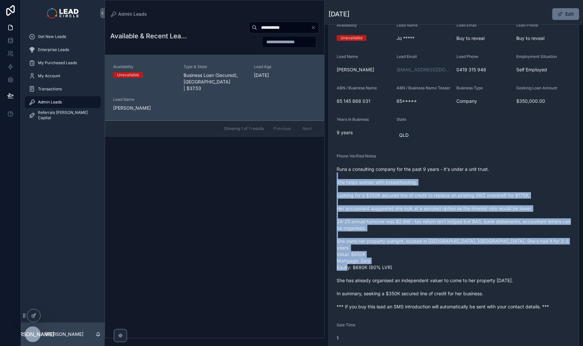
click at [471, 266] on span "Runs a consulting company for the past 9 years - it's under a unit trust. She h…" at bounding box center [453, 238] width 234 height 144
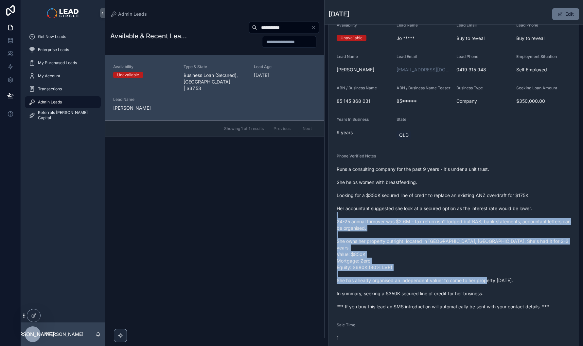
click at [460, 219] on span "Runs a consulting company for the past 9 years - it's under a unit trust. She h…" at bounding box center [453, 238] width 234 height 144
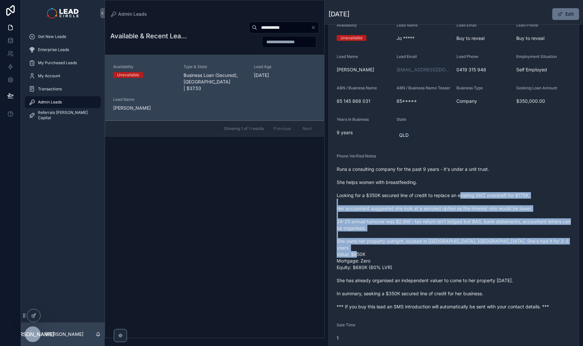
click at [483, 265] on span "Runs a consulting company for the past 9 years - it's under a unit trust. She h…" at bounding box center [453, 238] width 234 height 144
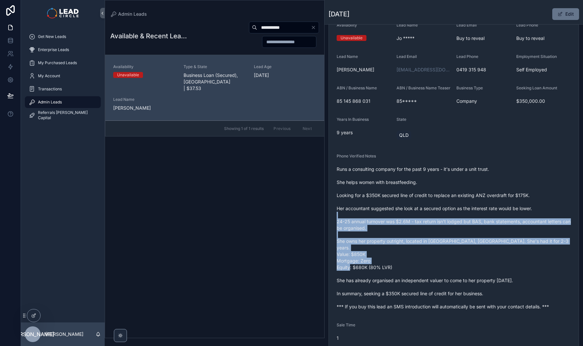
click at [422, 216] on span "Runs a consulting company for the past 9 years - it's under a unit trust. She h…" at bounding box center [453, 238] width 234 height 144
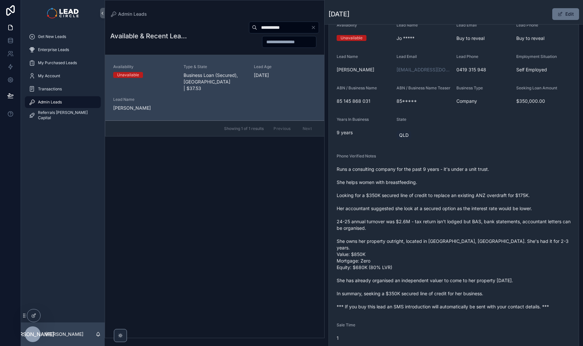
click at [421, 216] on span "Runs a consulting company for the past 9 years - it's under a unit trust. She h…" at bounding box center [453, 238] width 234 height 144
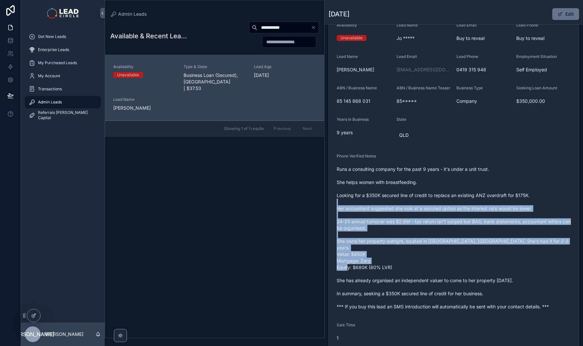
click at [448, 264] on span "Runs a consulting company for the past 9 years - it's under a unit trust. She h…" at bounding box center [453, 238] width 234 height 144
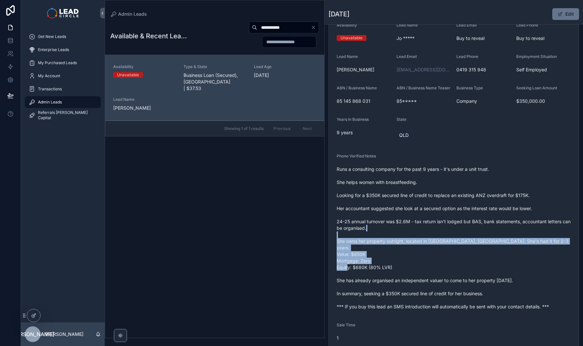
click at [426, 228] on span "Runs a consulting company for the past 9 years - it's under a unit trust. She h…" at bounding box center [453, 238] width 234 height 144
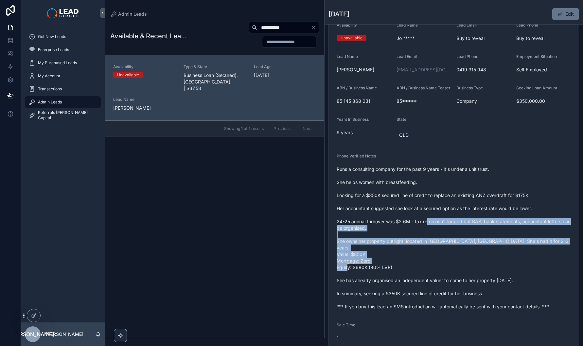
click at [426, 228] on span "Runs a consulting company for the past 9 years - it's under a unit trust. She h…" at bounding box center [453, 238] width 234 height 144
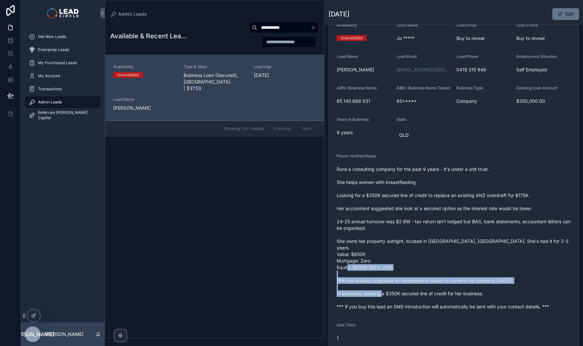
click at [417, 292] on span "Runs a consulting company for the past 9 years - it's under a unit trust. She h…" at bounding box center [453, 238] width 234 height 144
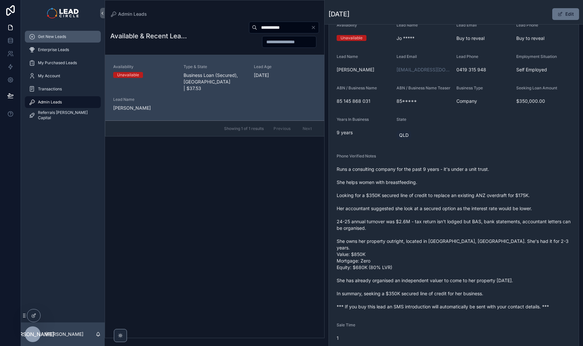
click at [65, 41] on div "Get New Leads" at bounding box center [63, 36] width 68 height 10
